Goal: Information Seeking & Learning: Learn about a topic

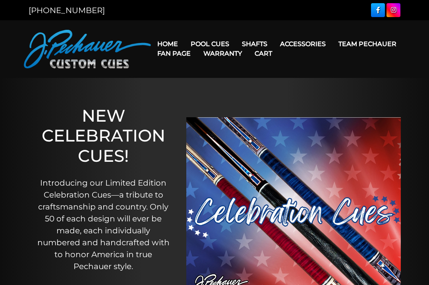
click at [238, 139] on link "Retired Cues" at bounding box center [234, 133] width 98 height 11
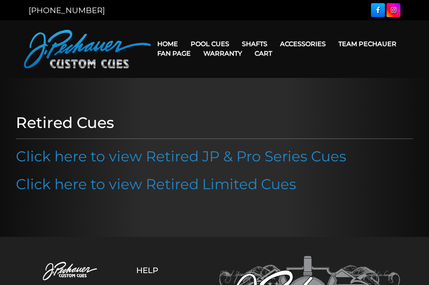
click at [266, 161] on link "Click here to view Retired JP & Pro Series Cues" at bounding box center [181, 155] width 331 height 17
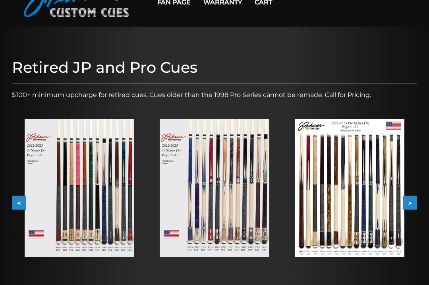
scroll to position [56, 0]
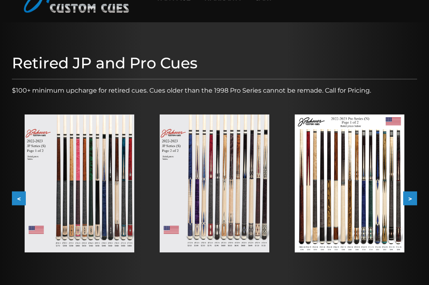
click at [413, 201] on button ">" at bounding box center [410, 199] width 14 height 14
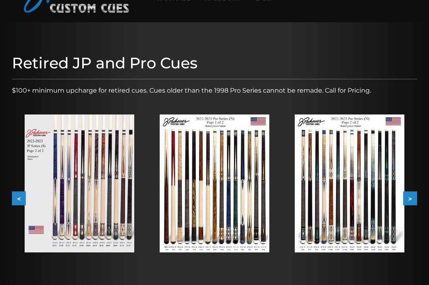
click at [412, 196] on button ">" at bounding box center [410, 199] width 14 height 14
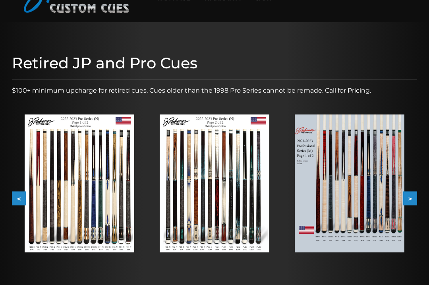
scroll to position [70, 0]
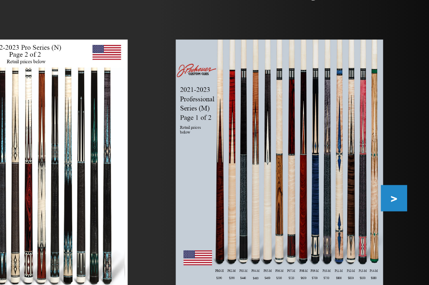
click at [403, 177] on button ">" at bounding box center [410, 184] width 14 height 14
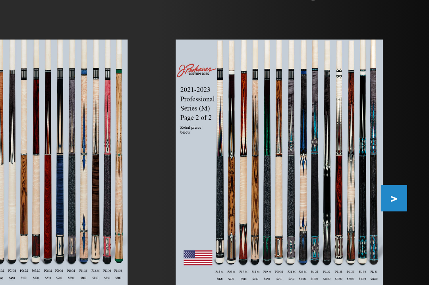
click at [403, 177] on button ">" at bounding box center [410, 184] width 14 height 14
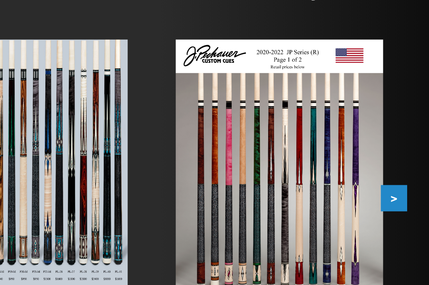
click at [403, 177] on button ">" at bounding box center [410, 184] width 14 height 14
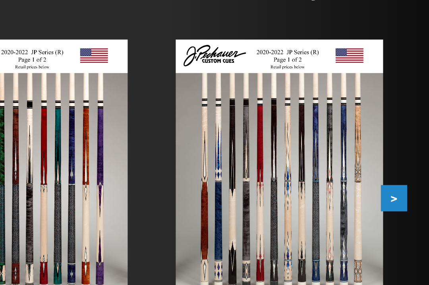
click at [403, 177] on button ">" at bounding box center [410, 184] width 14 height 14
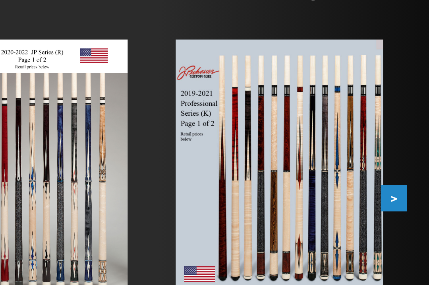
click at [403, 177] on button ">" at bounding box center [410, 184] width 14 height 14
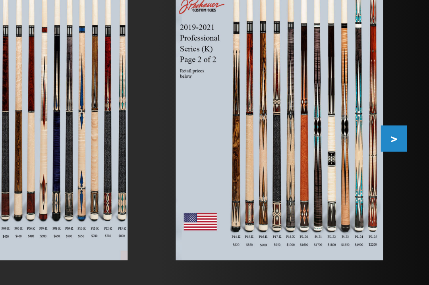
click at [403, 177] on button ">" at bounding box center [410, 184] width 14 height 14
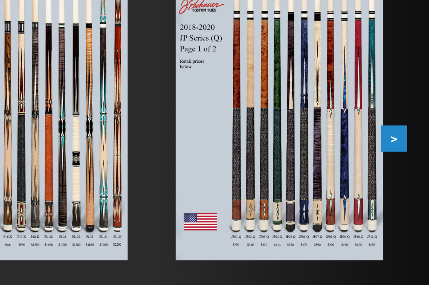
click at [403, 177] on button ">" at bounding box center [410, 184] width 14 height 14
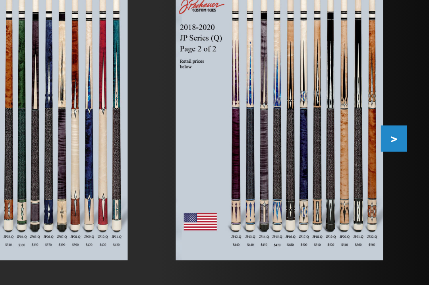
click at [403, 177] on button ">" at bounding box center [410, 184] width 14 height 14
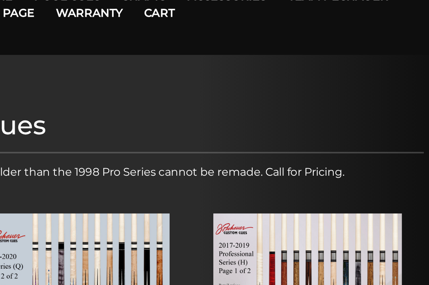
scroll to position [46, 0]
